Goal: Task Accomplishment & Management: Complete application form

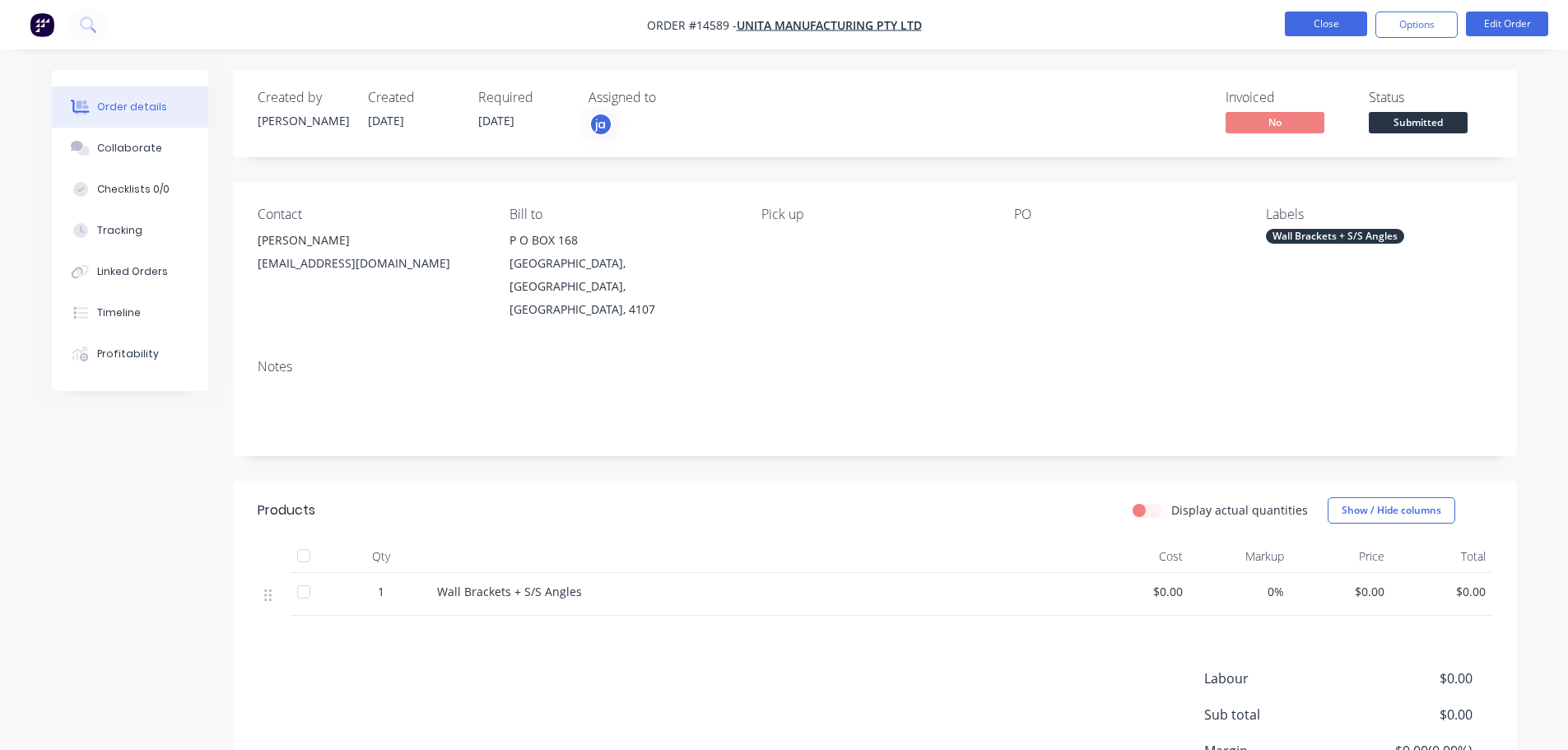
click at [1322, 17] on button "Close" at bounding box center [1326, 24] width 82 height 25
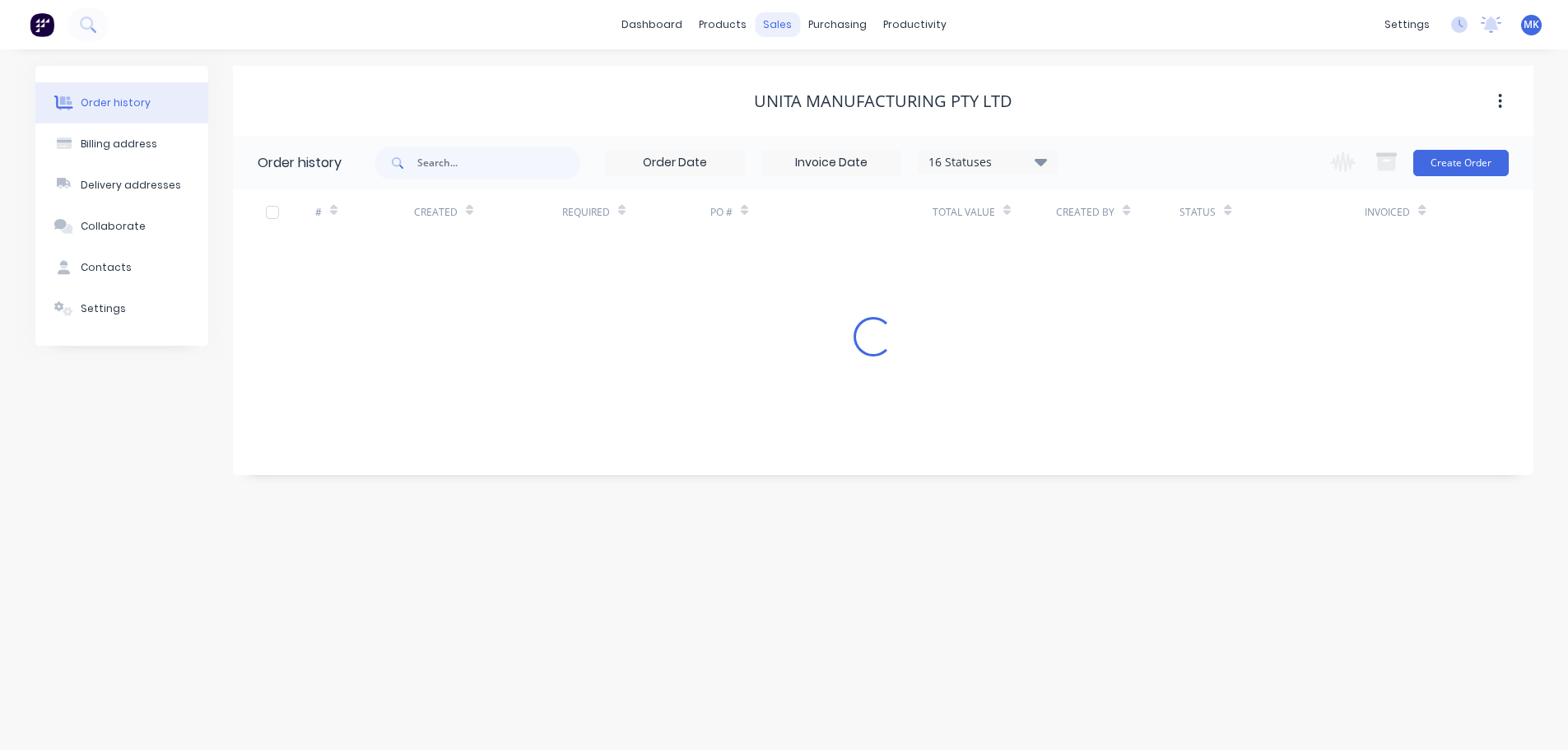
click at [784, 32] on div "sales" at bounding box center [777, 25] width 45 height 25
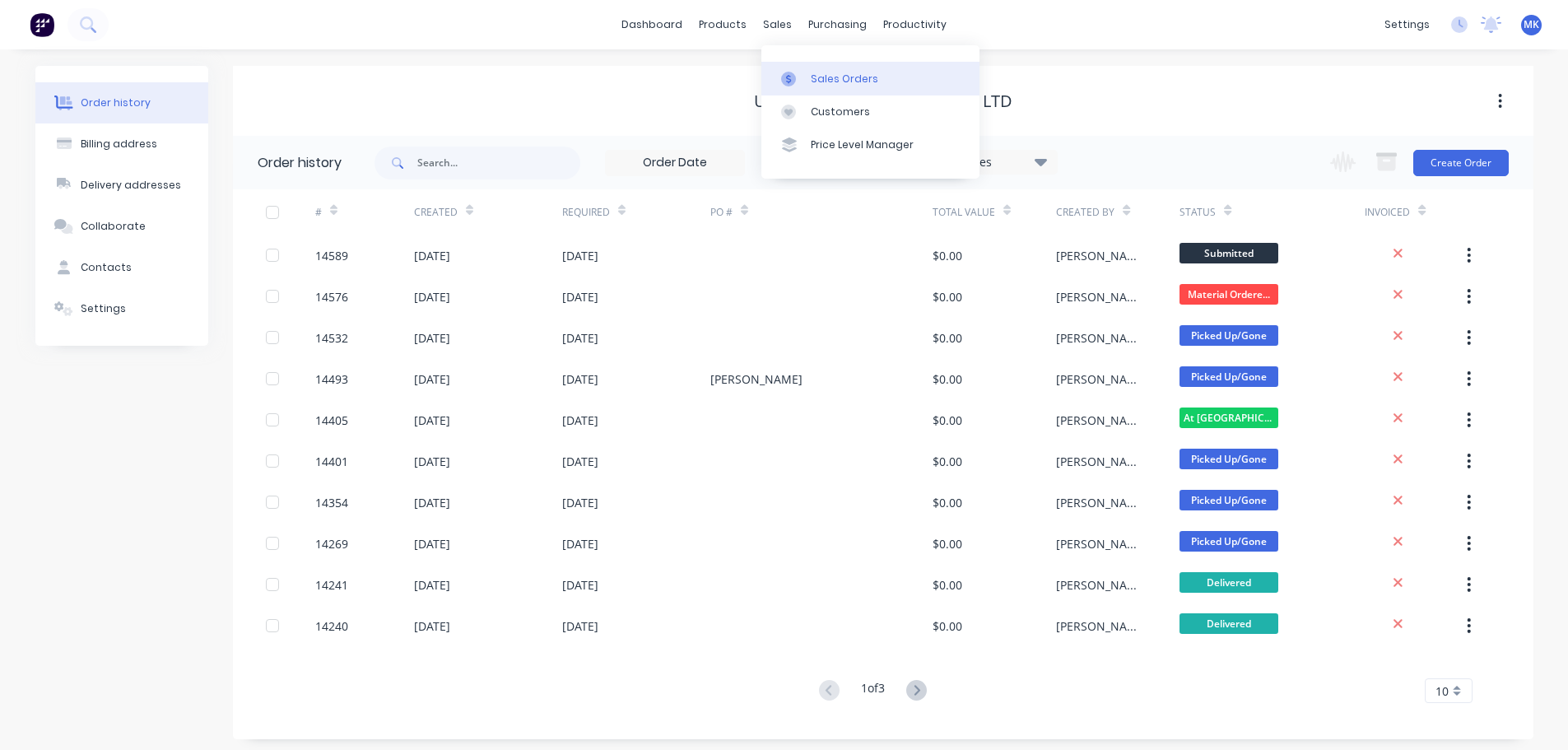
click at [832, 86] on div "Sales Orders" at bounding box center [845, 79] width 68 height 15
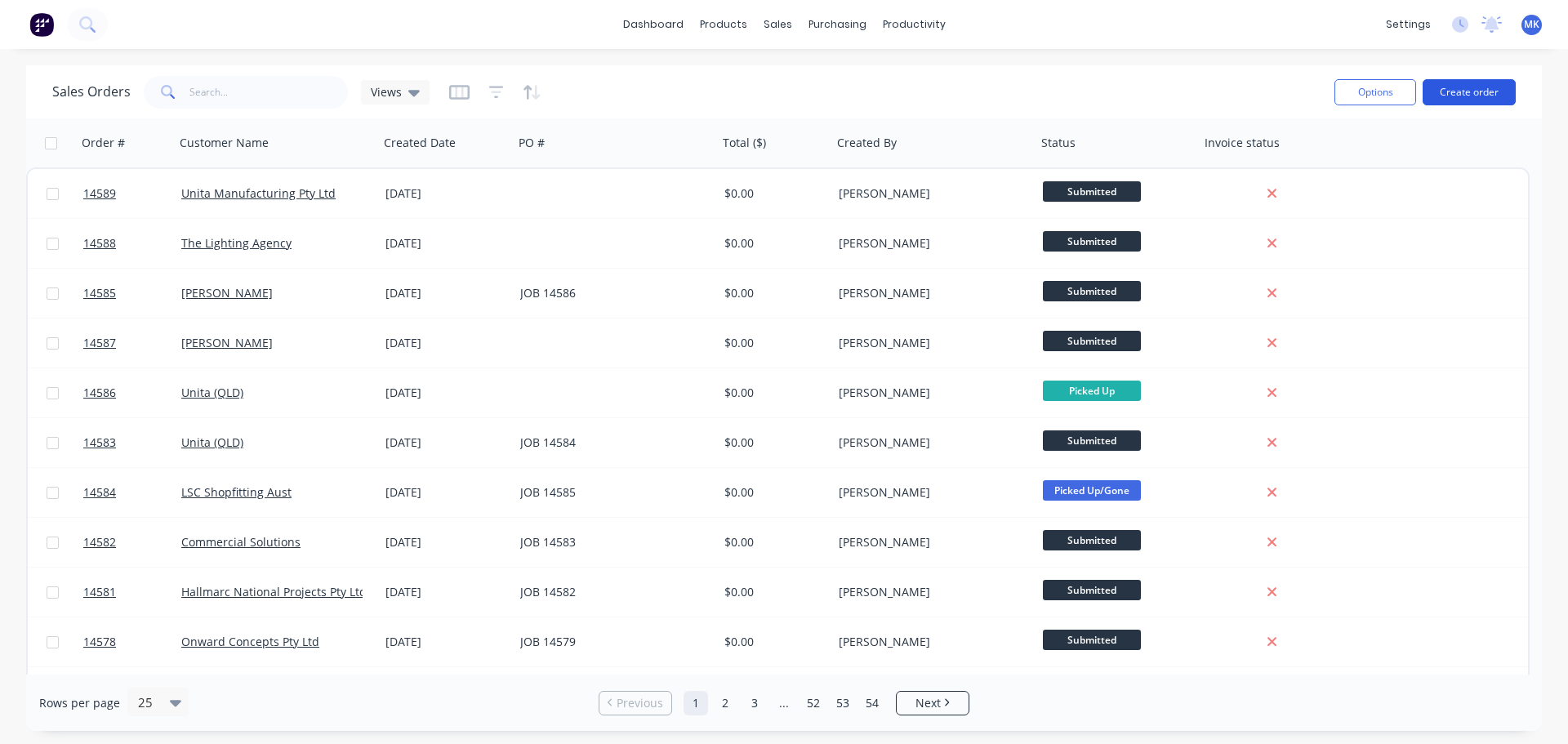
click at [1497, 79] on button "Create order" at bounding box center [1470, 92] width 93 height 26
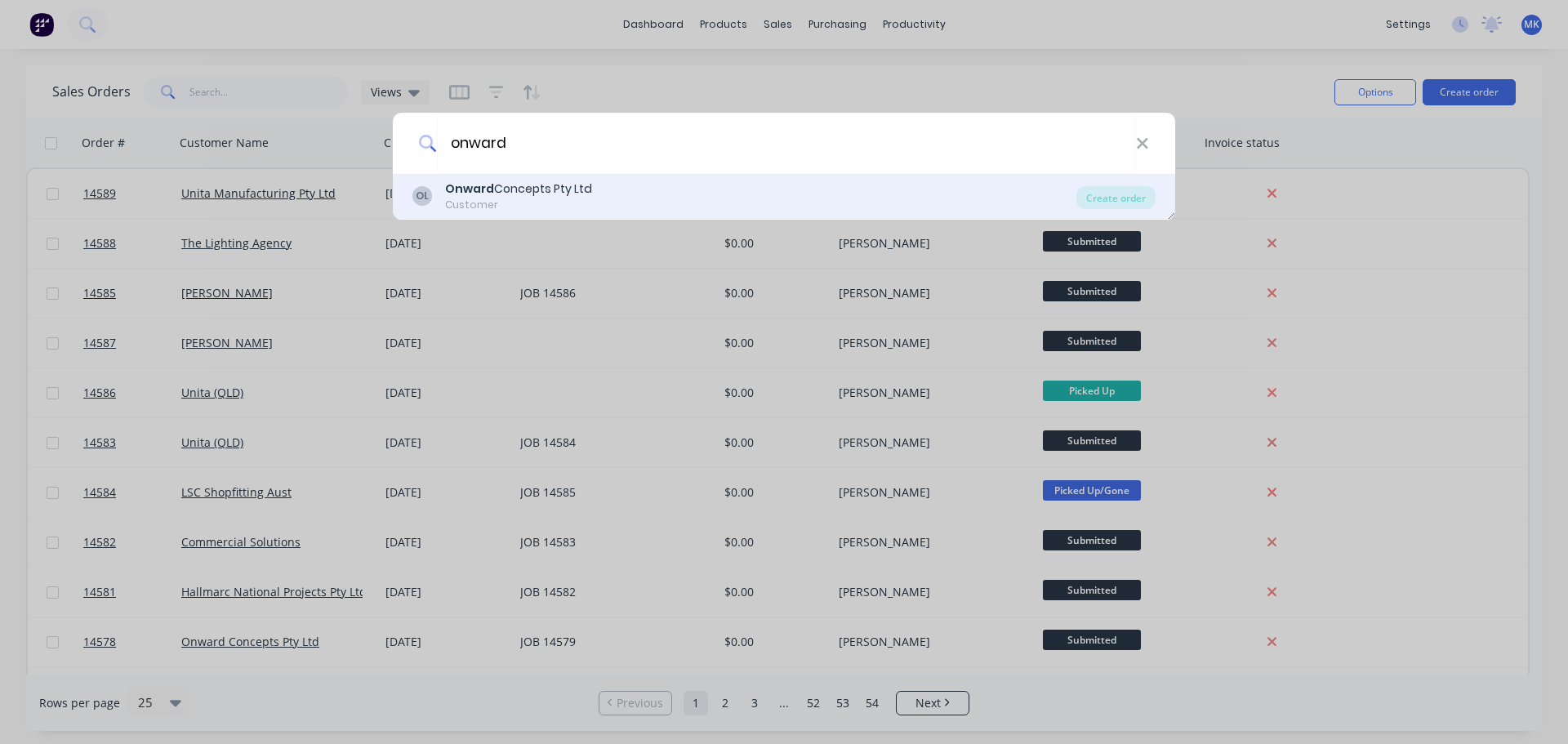
type input "onward"
click at [615, 198] on div "OL Onward Concepts Pty Ltd Customer" at bounding box center [744, 196] width 664 height 32
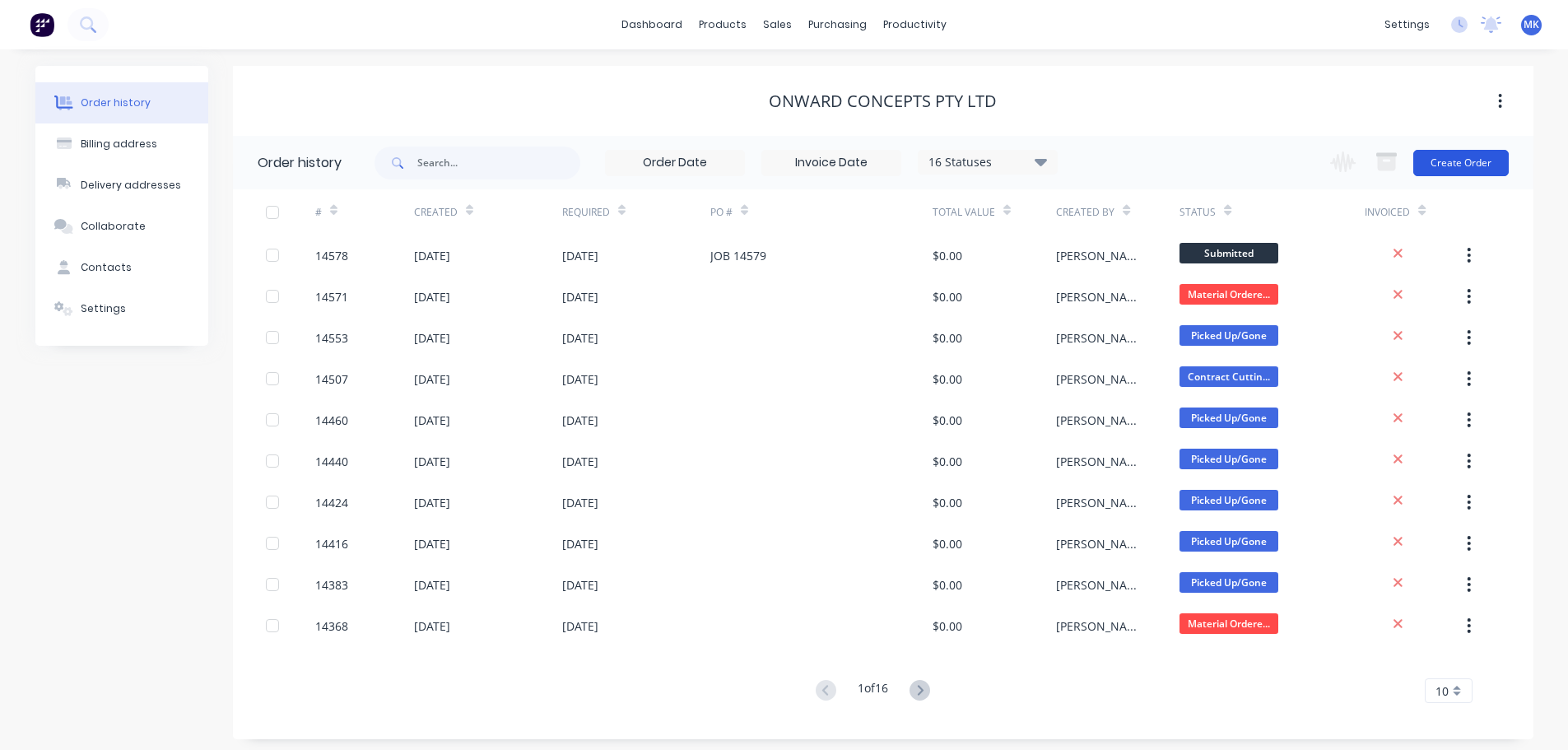
click at [1481, 164] on button "Create Order" at bounding box center [1462, 163] width 96 height 26
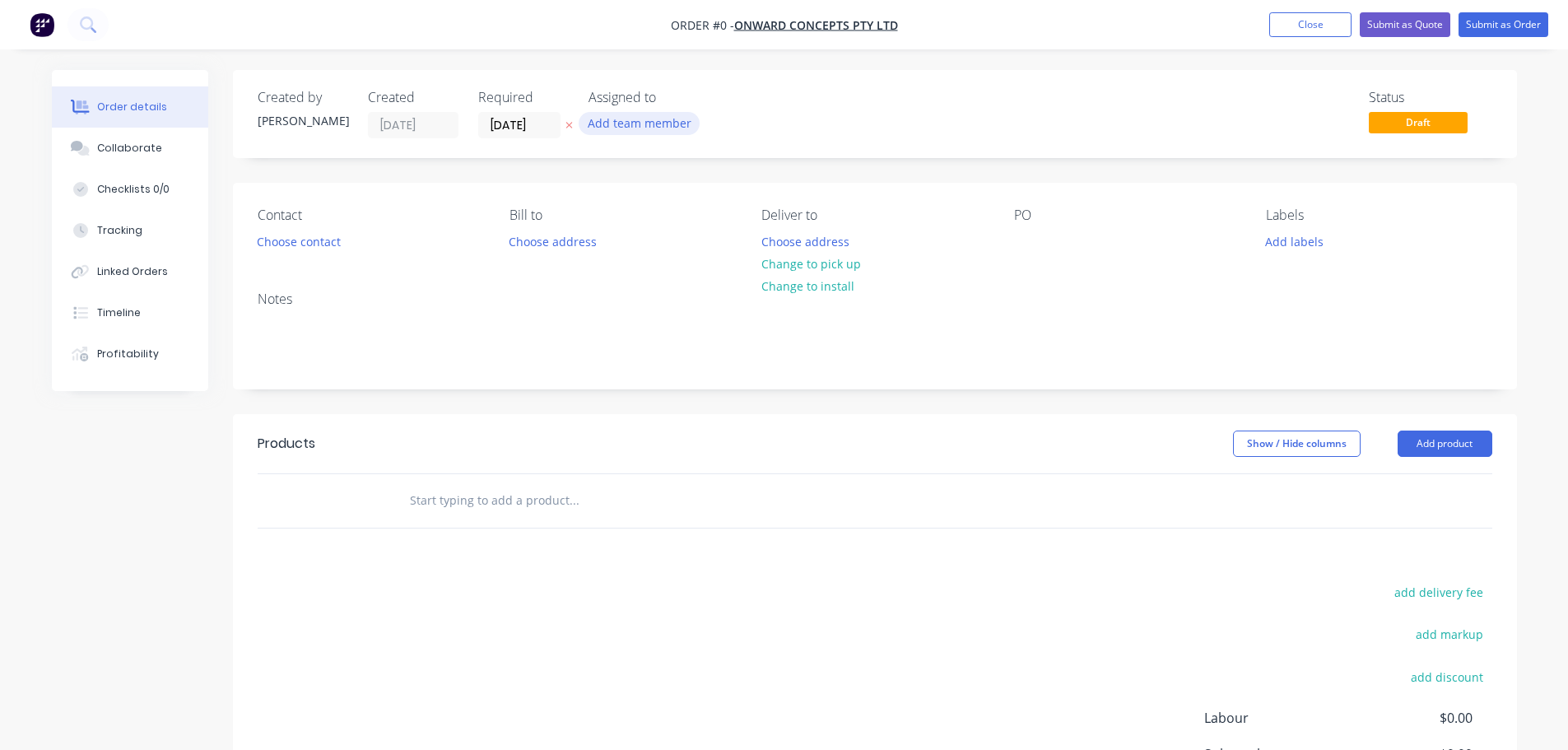
click at [633, 122] on button "Add team member" at bounding box center [639, 123] width 121 height 22
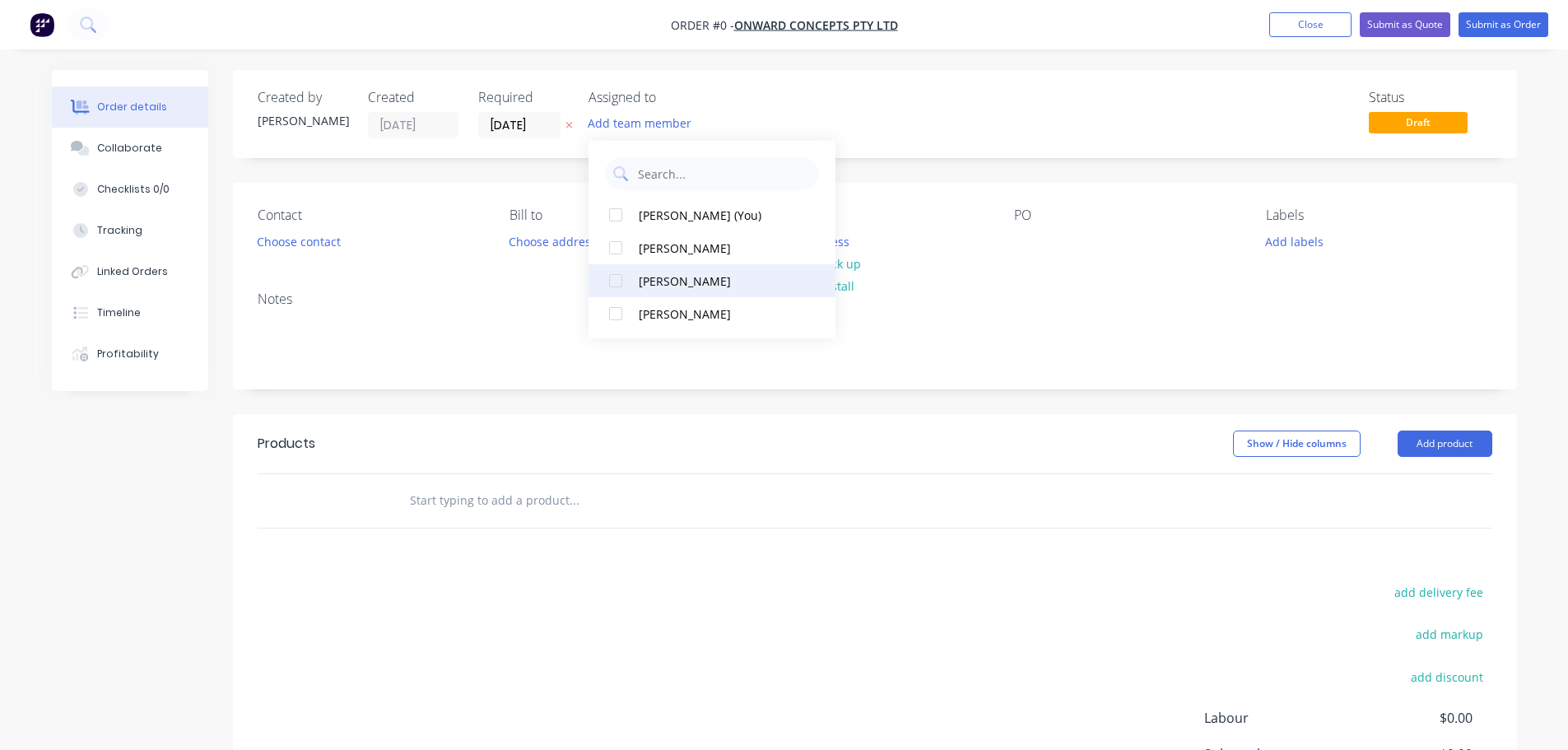
click at [666, 275] on div "[PERSON_NAME]" at bounding box center [721, 281] width 165 height 17
click at [303, 242] on div "Order details Collaborate Checklists 0/0 Tracking Linked Orders Timeline Profit…" at bounding box center [784, 509] width 1498 height 879
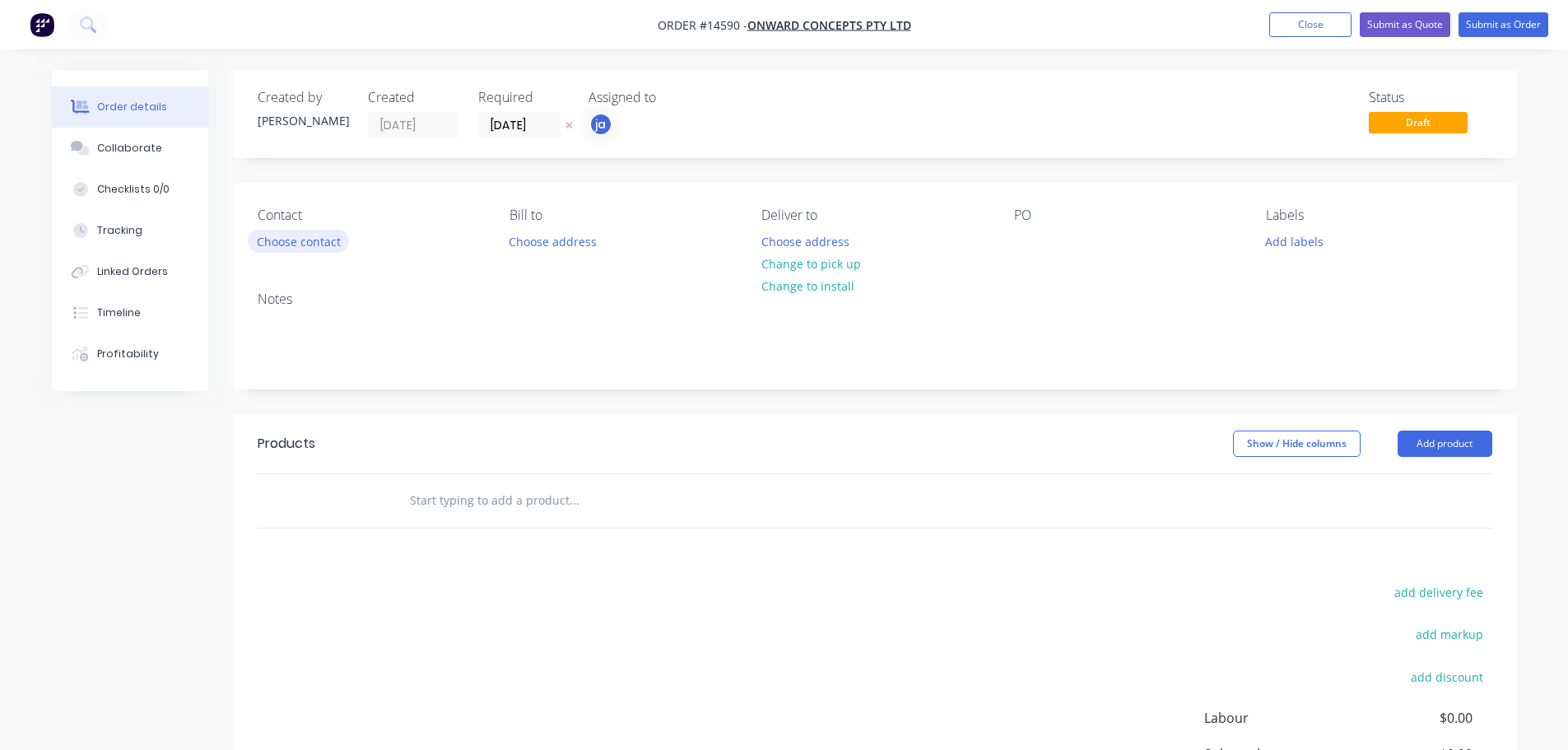
click at [303, 242] on button "Choose contact" at bounding box center [298, 240] width 101 height 22
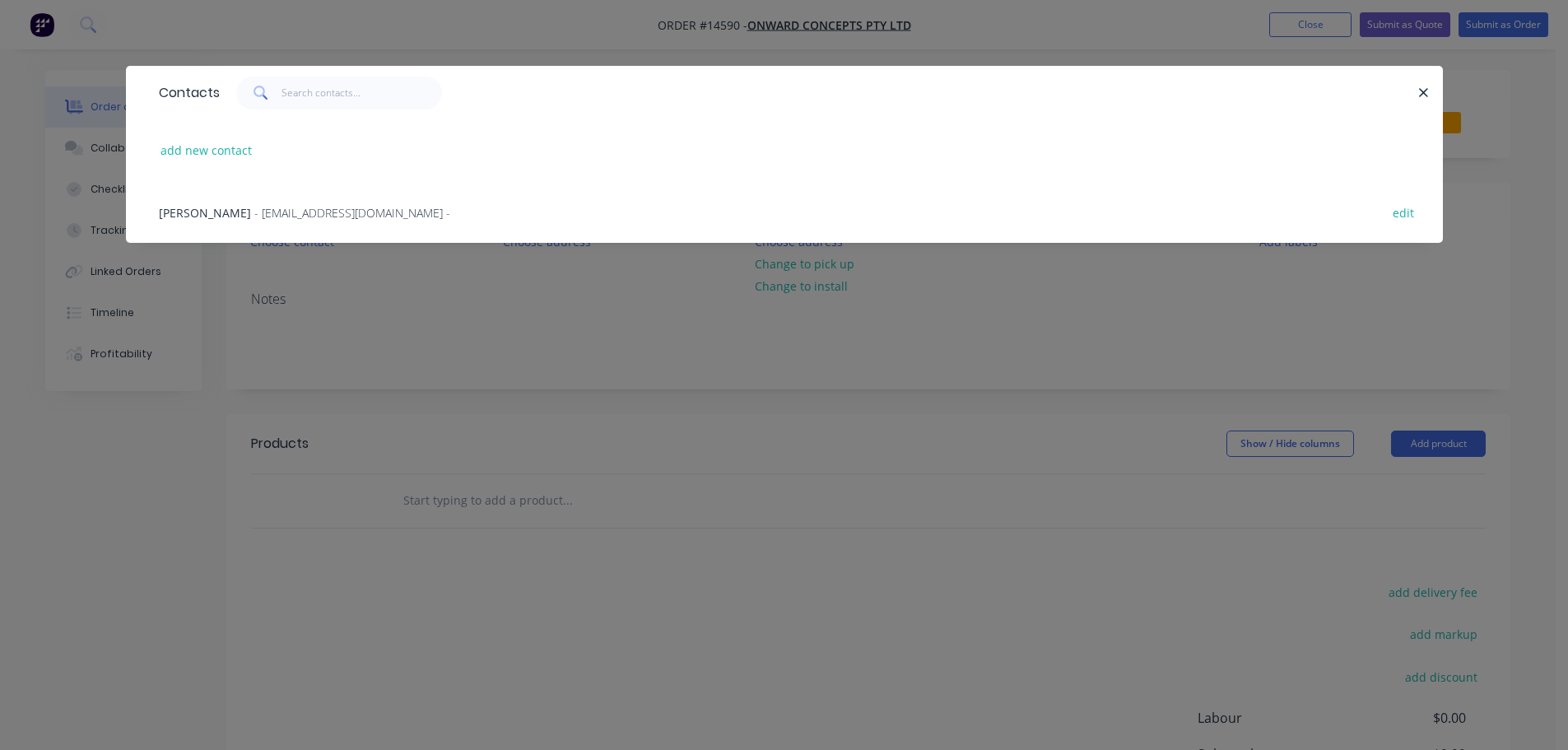
click at [287, 211] on span "- [EMAIL_ADDRESS][DOMAIN_NAME] -" at bounding box center [352, 213] width 196 height 16
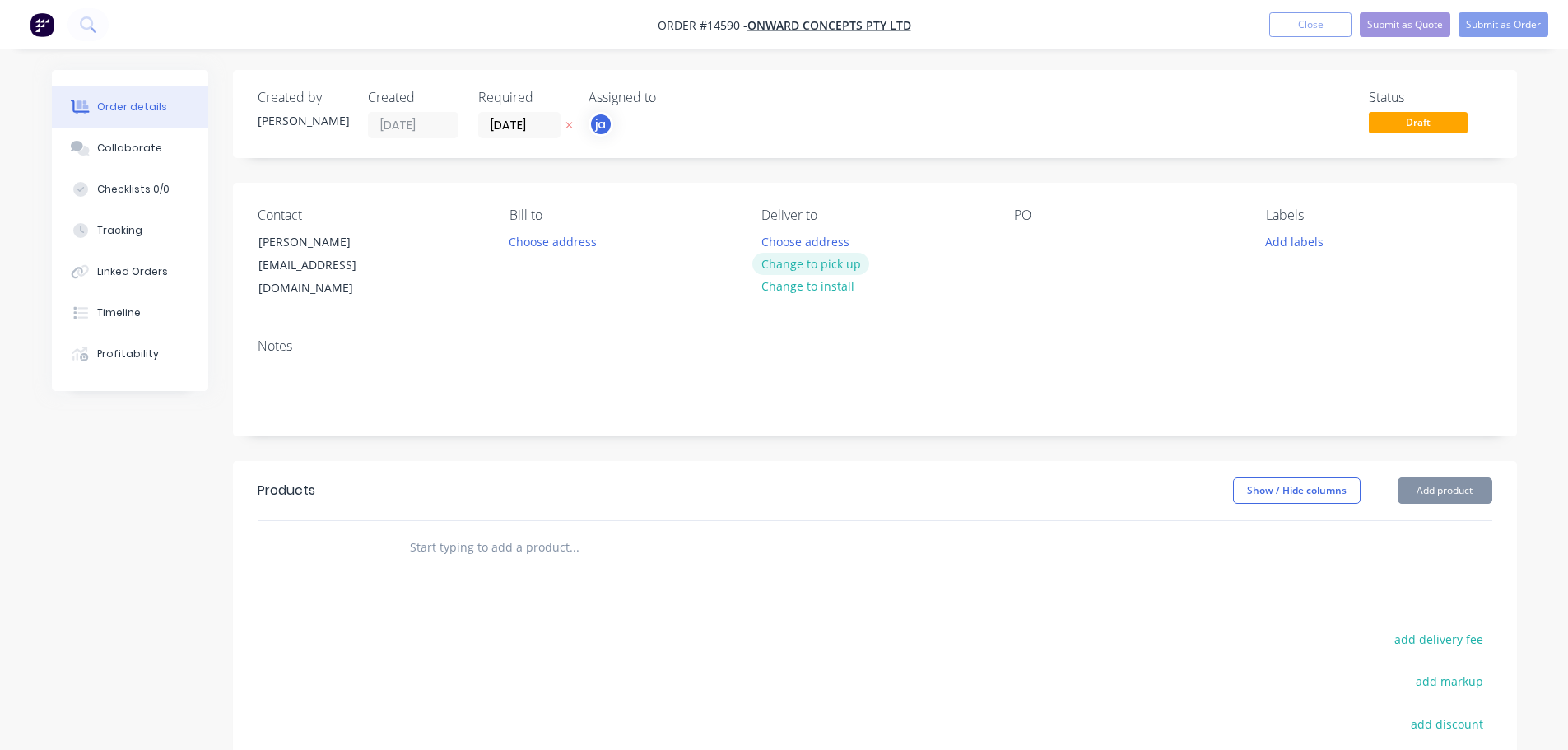
click at [756, 260] on button "Change to pick up" at bounding box center [811, 263] width 117 height 22
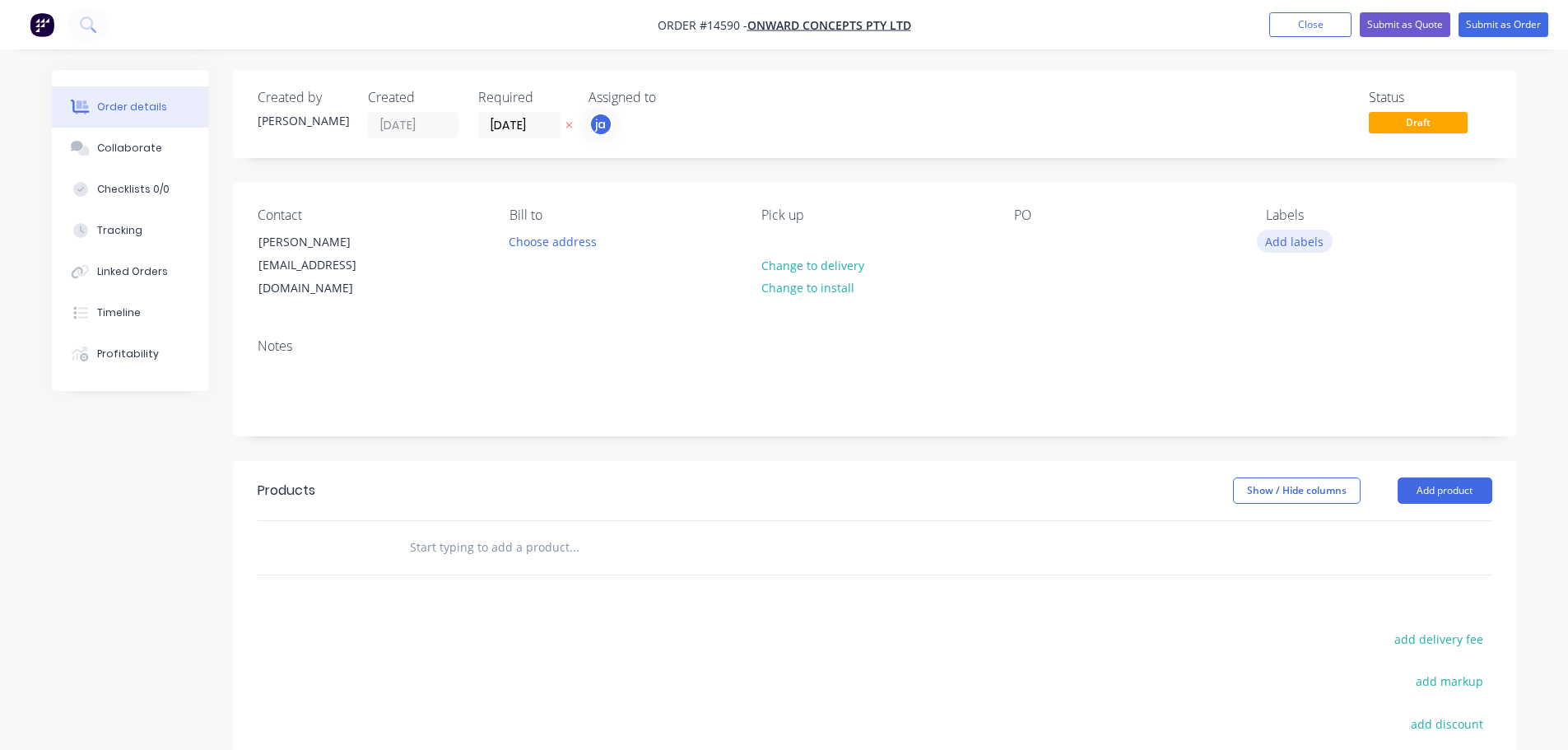
click at [1285, 249] on button "Add labels" at bounding box center [1295, 240] width 76 height 22
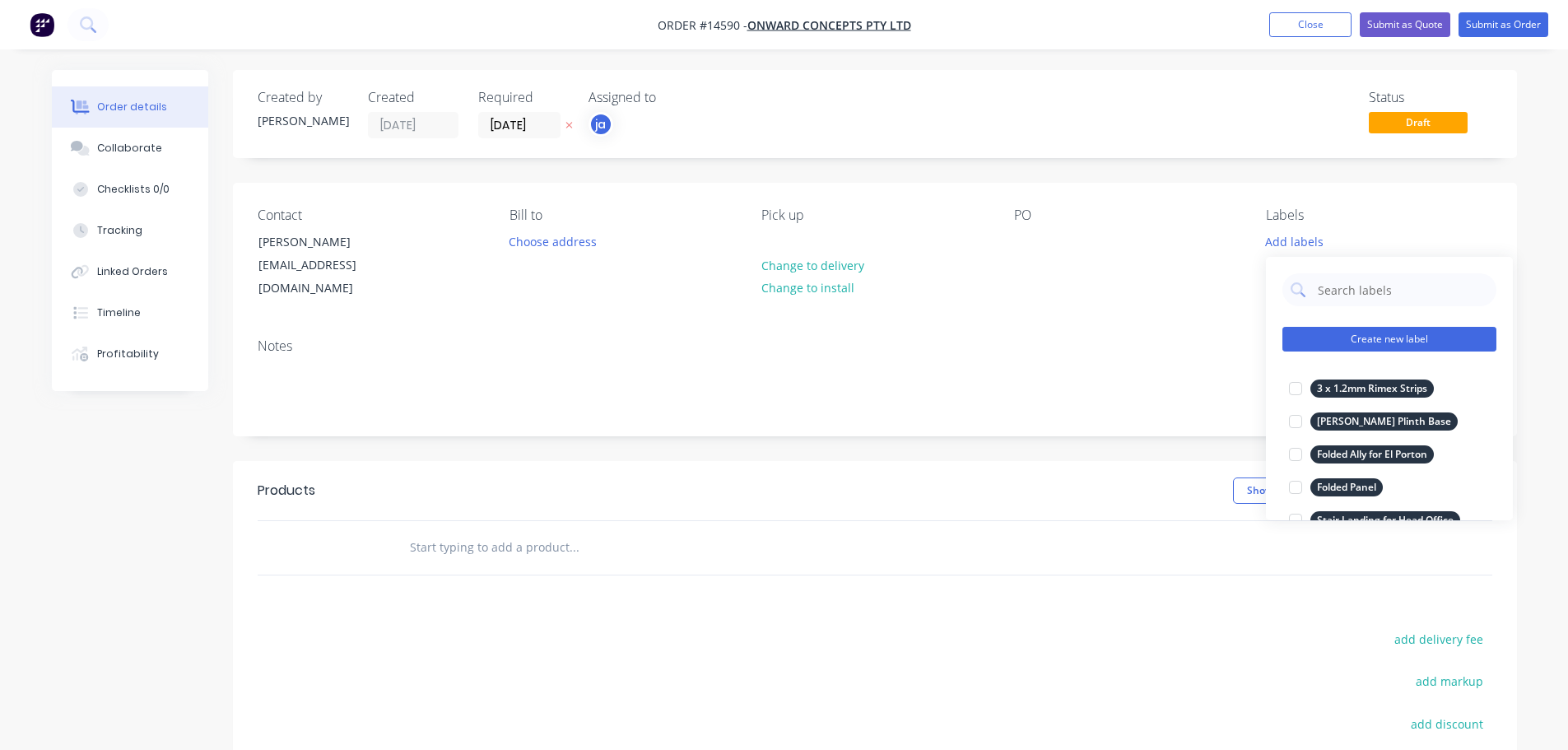
click at [1391, 340] on button "Create new label" at bounding box center [1389, 339] width 214 height 25
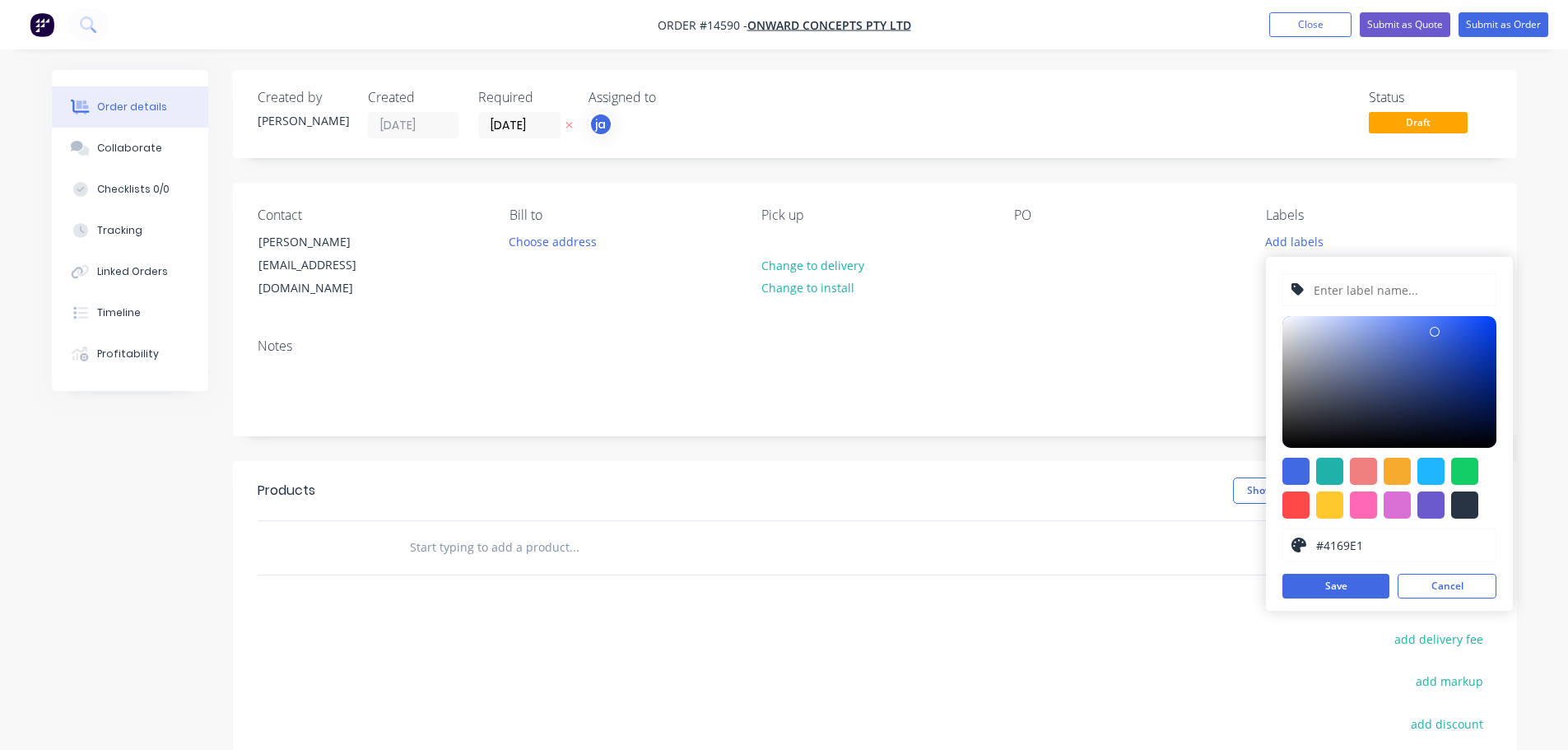
click at [1457, 503] on div at bounding box center [1465, 505] width 27 height 27
type input "#273444"
click at [1368, 295] on input "text" at bounding box center [1400, 290] width 176 height 31
paste input "S/S Tubes - Spritz Bar"
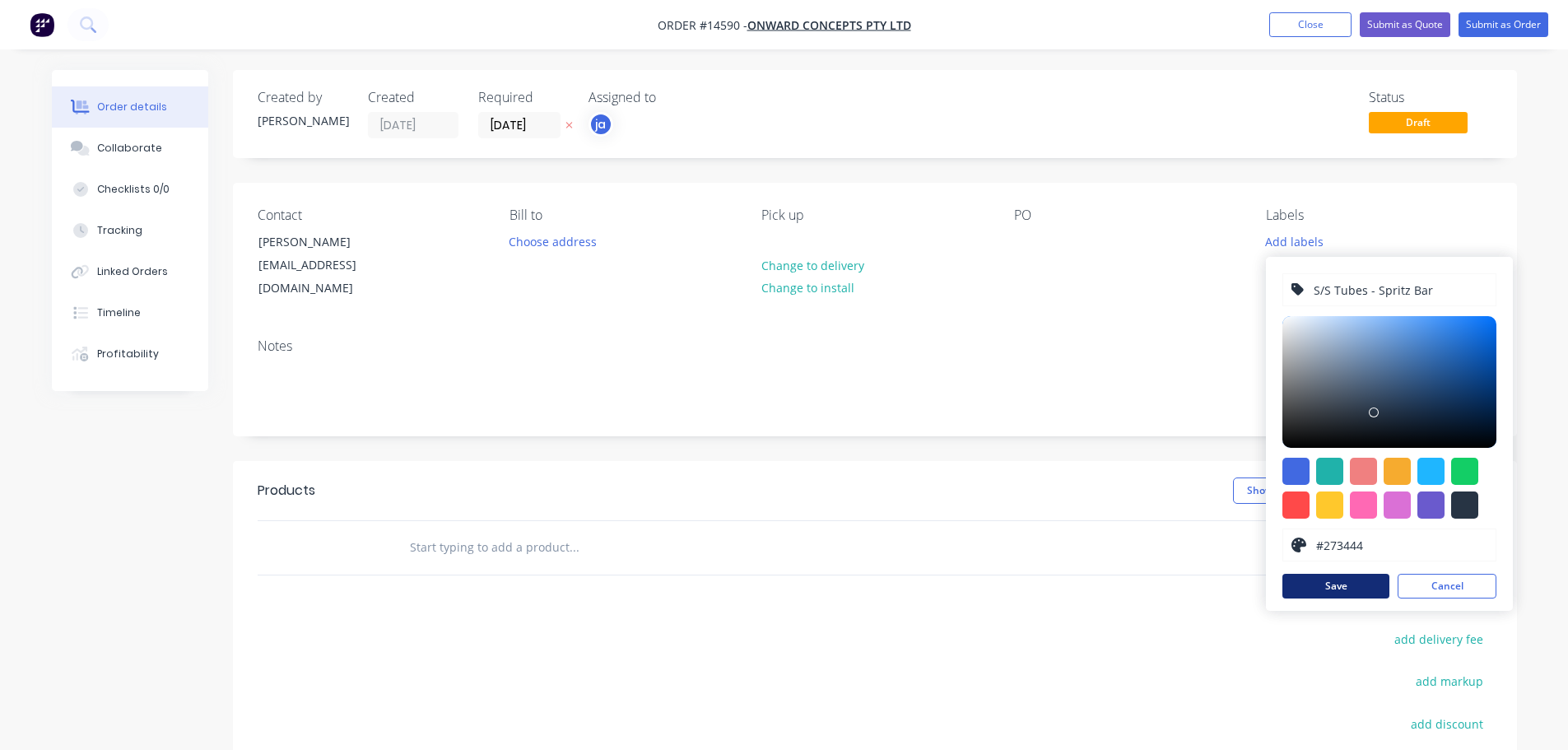
type input "S/S Tubes - Spritz Bar"
click at [1335, 593] on button "Save" at bounding box center [1336, 587] width 107 height 25
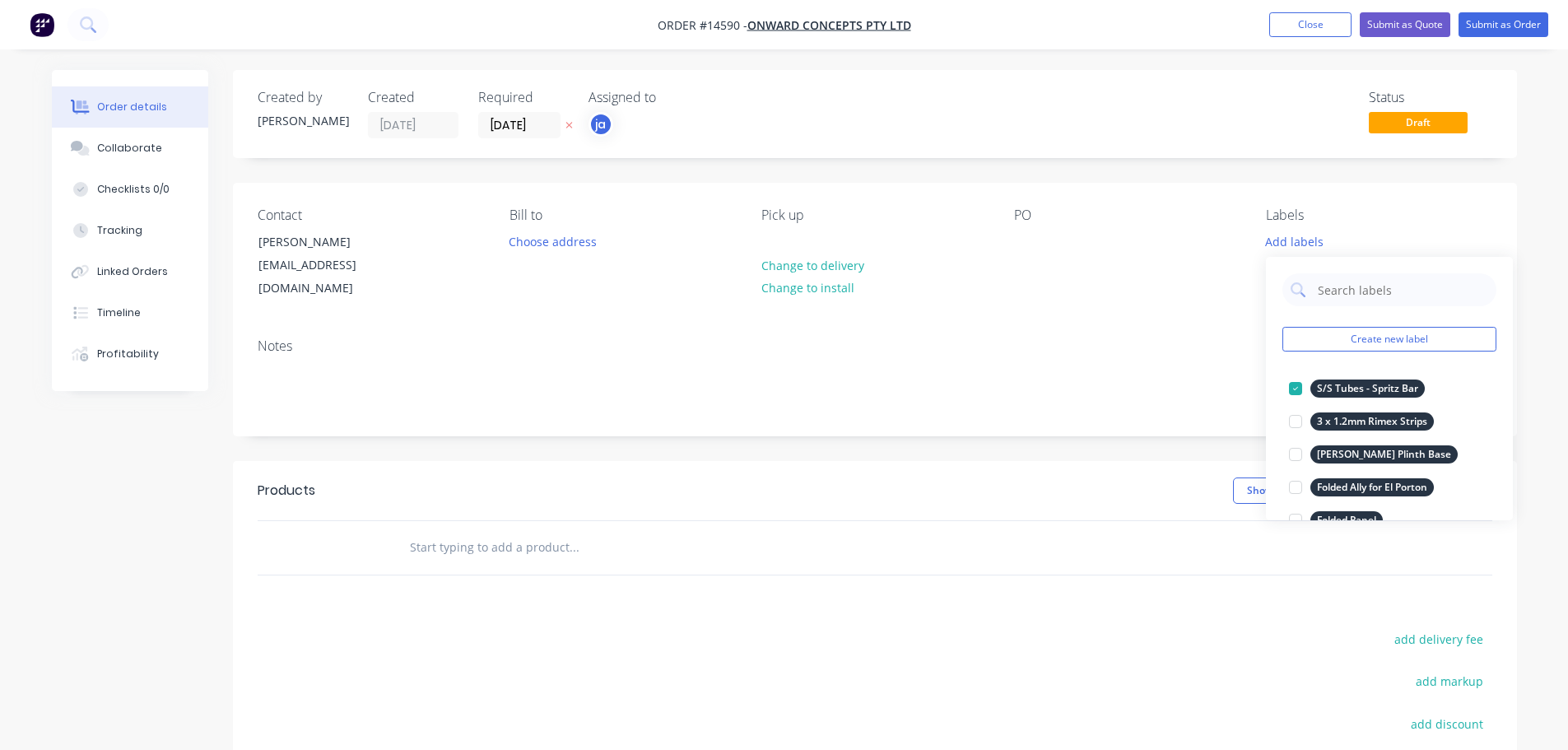
click at [483, 531] on input "text" at bounding box center [573, 548] width 329 height 33
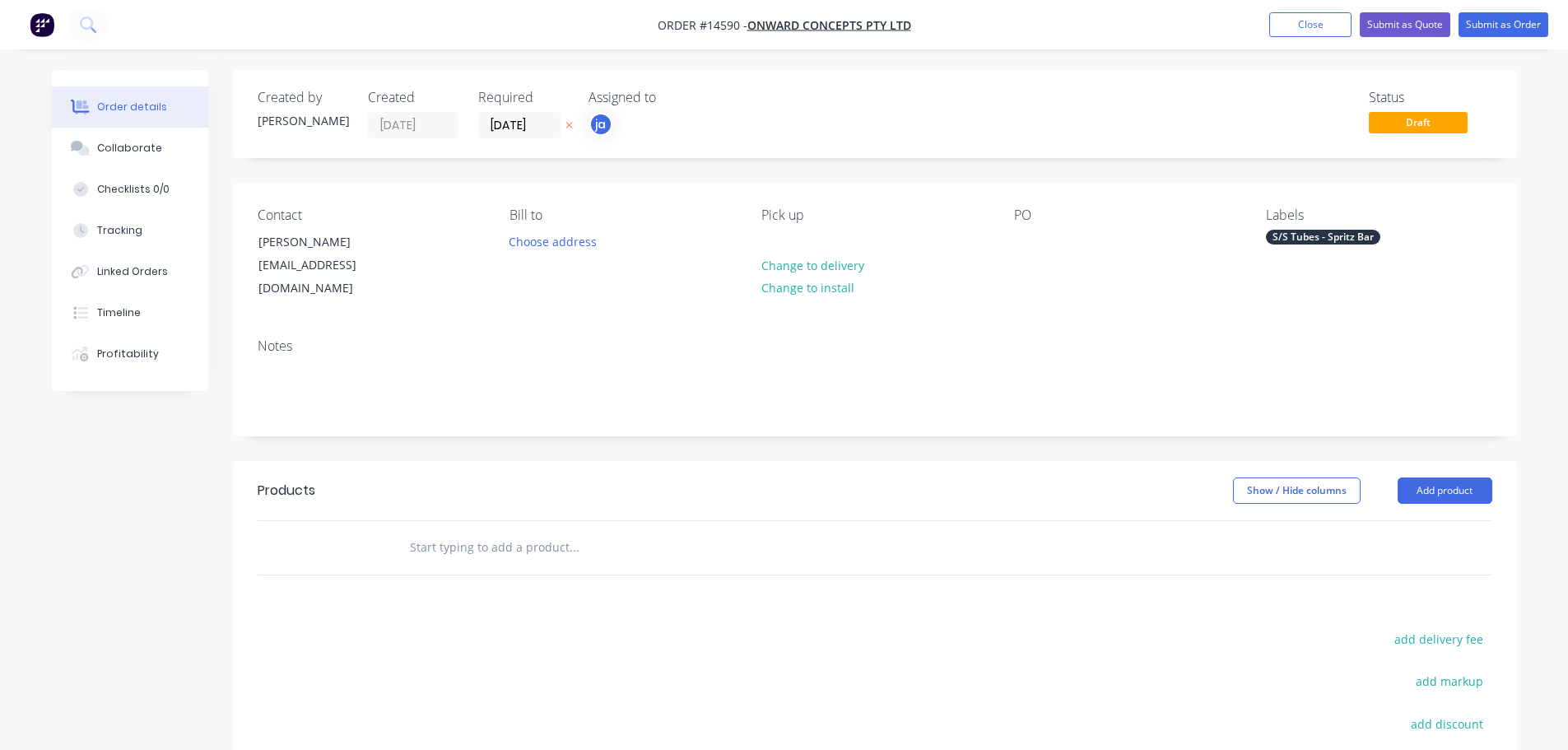
paste input "S/S Tubes - Spritz Bar"
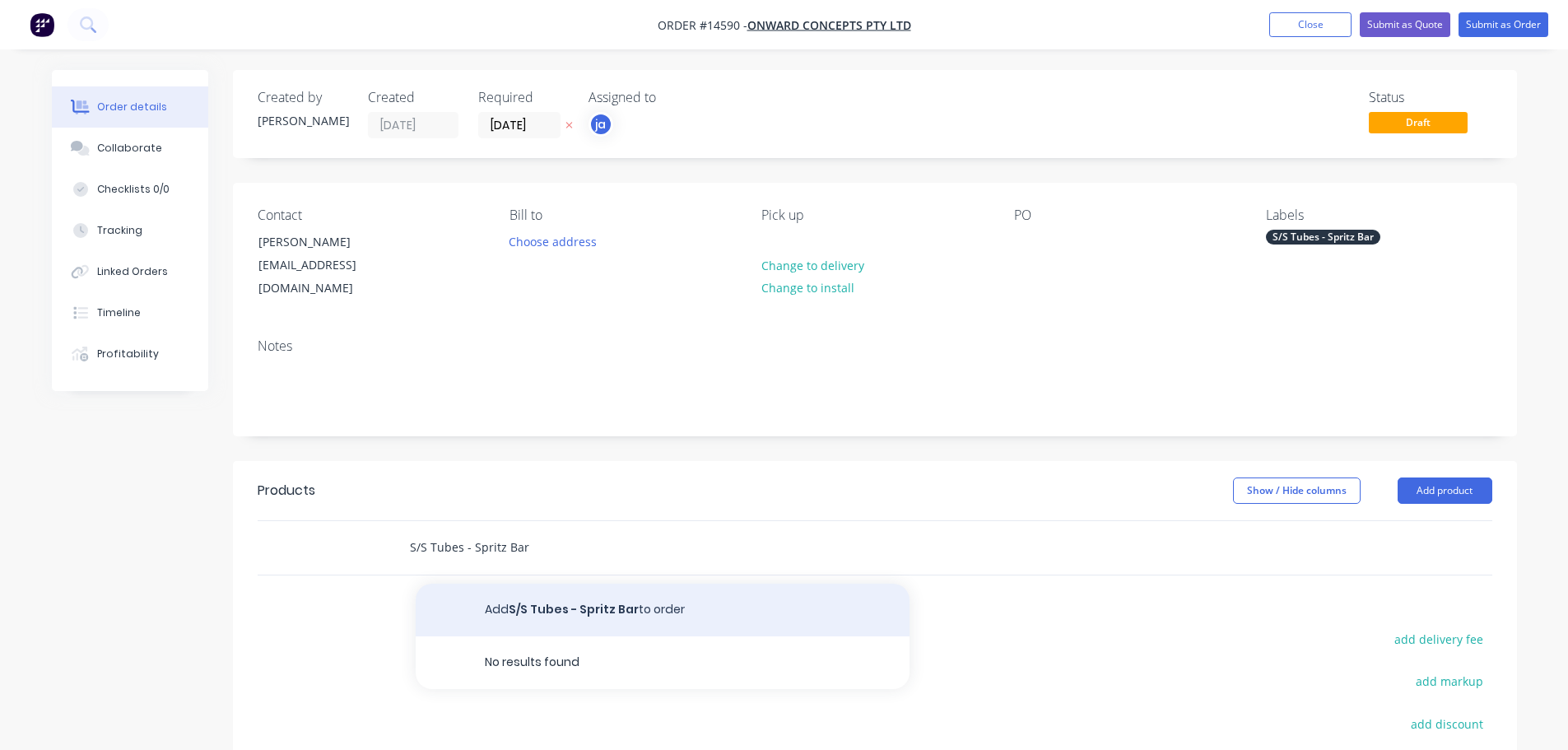
type input "S/S Tubes - Spritz Bar"
click at [530, 584] on button "Add S/S Tubes - Spritz Bar to order" at bounding box center [662, 611] width 494 height 53
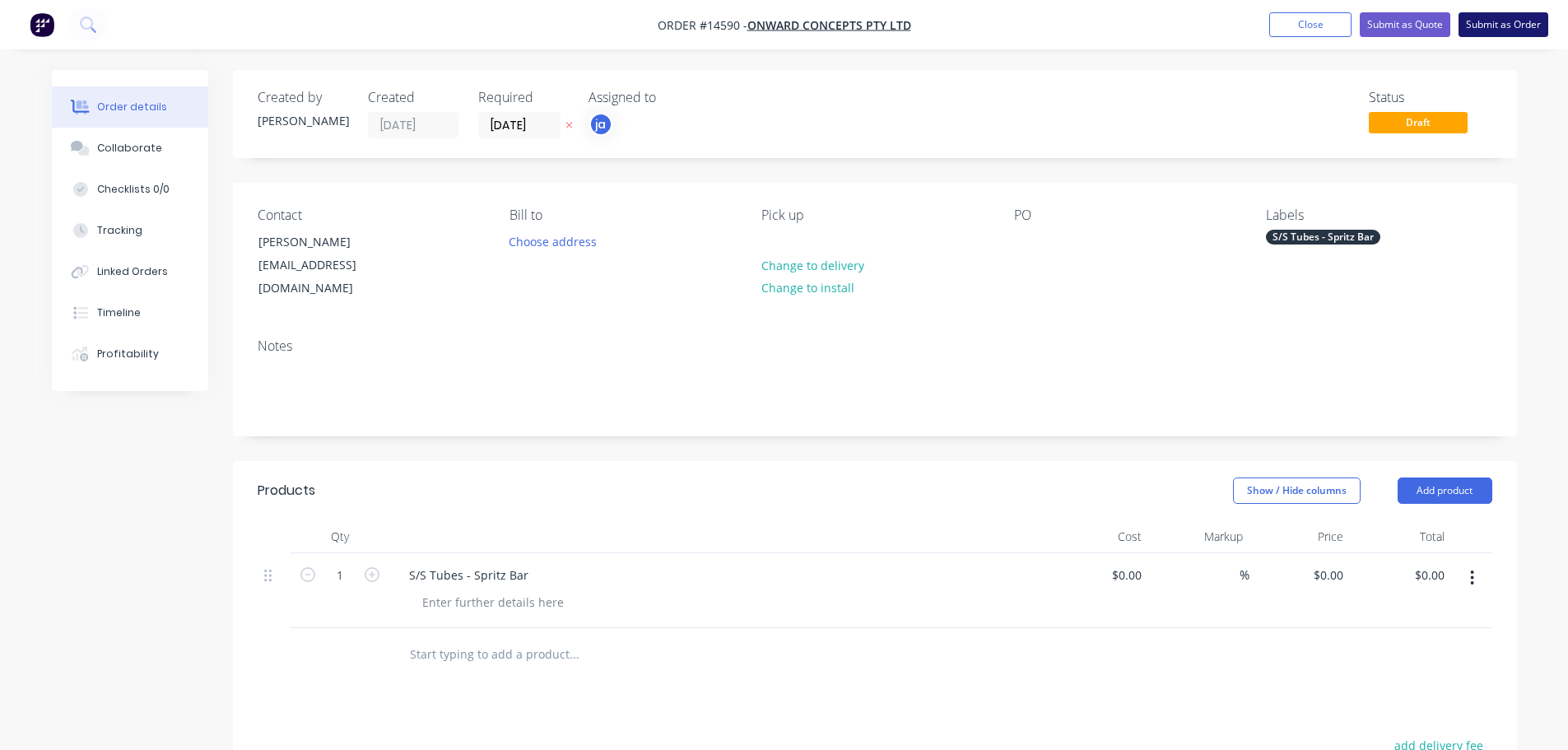
click at [1510, 30] on button "Submit as Order" at bounding box center [1504, 25] width 90 height 25
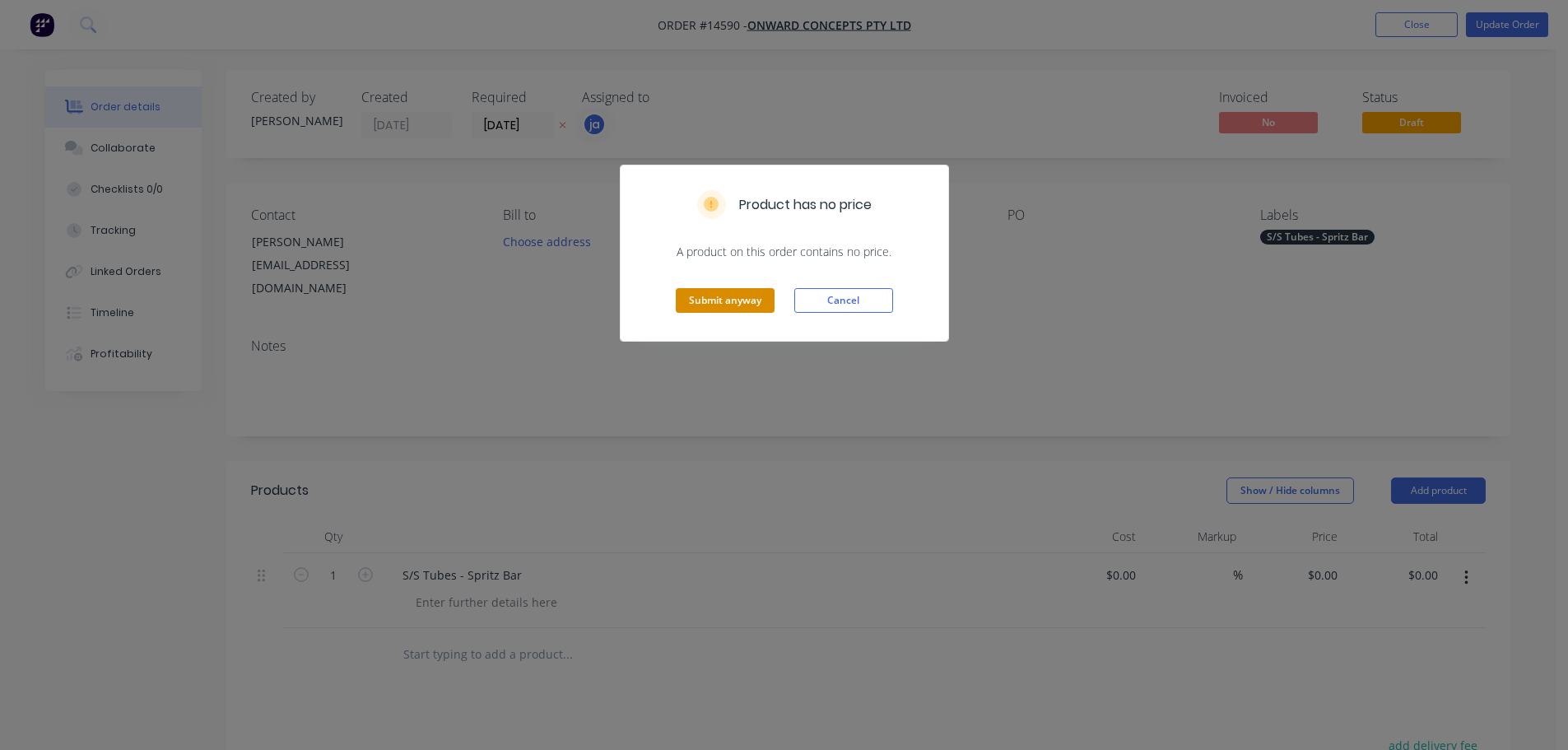
click at [694, 295] on button "Submit anyway" at bounding box center [725, 300] width 99 height 25
